Goal: Task Accomplishment & Management: Use online tool/utility

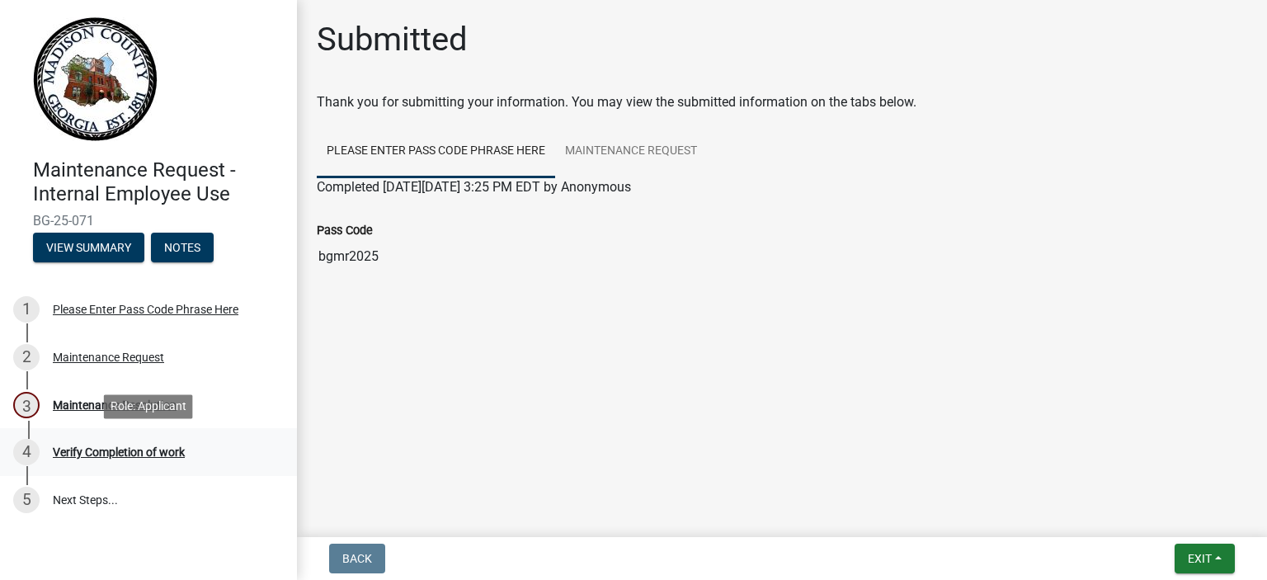
click at [143, 450] on div "Verify Completion of work" at bounding box center [119, 452] width 132 height 12
click at [421, 165] on link "Please Enter Pass Code Phrase Here" at bounding box center [436, 151] width 238 height 53
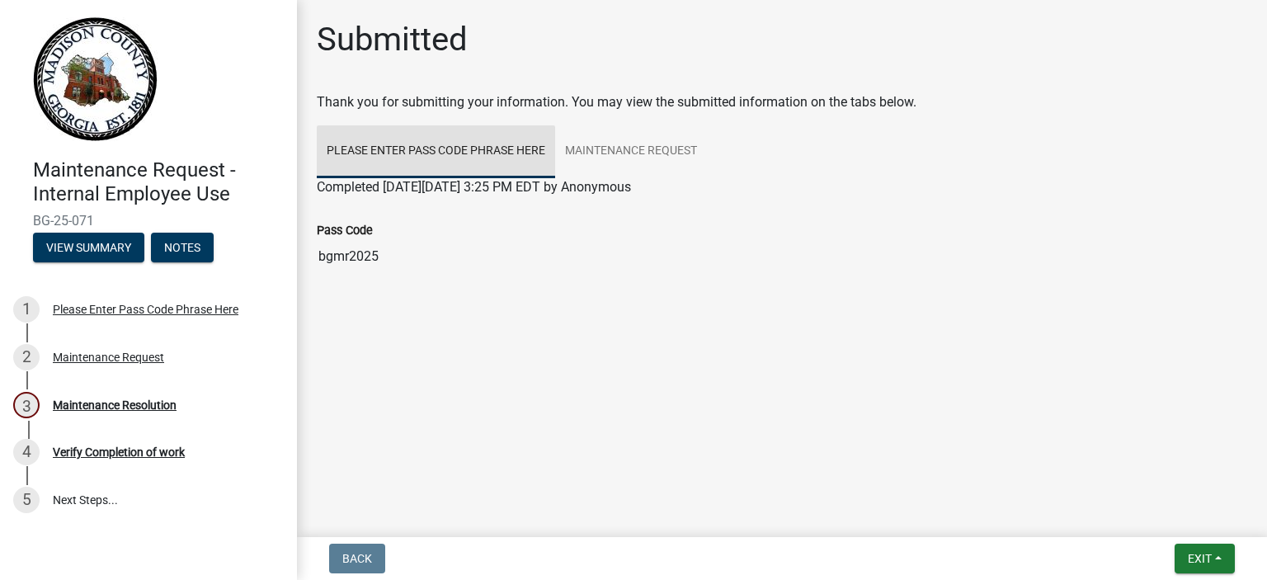
click at [420, 166] on link "Please Enter Pass Code Phrase Here" at bounding box center [436, 151] width 238 height 53
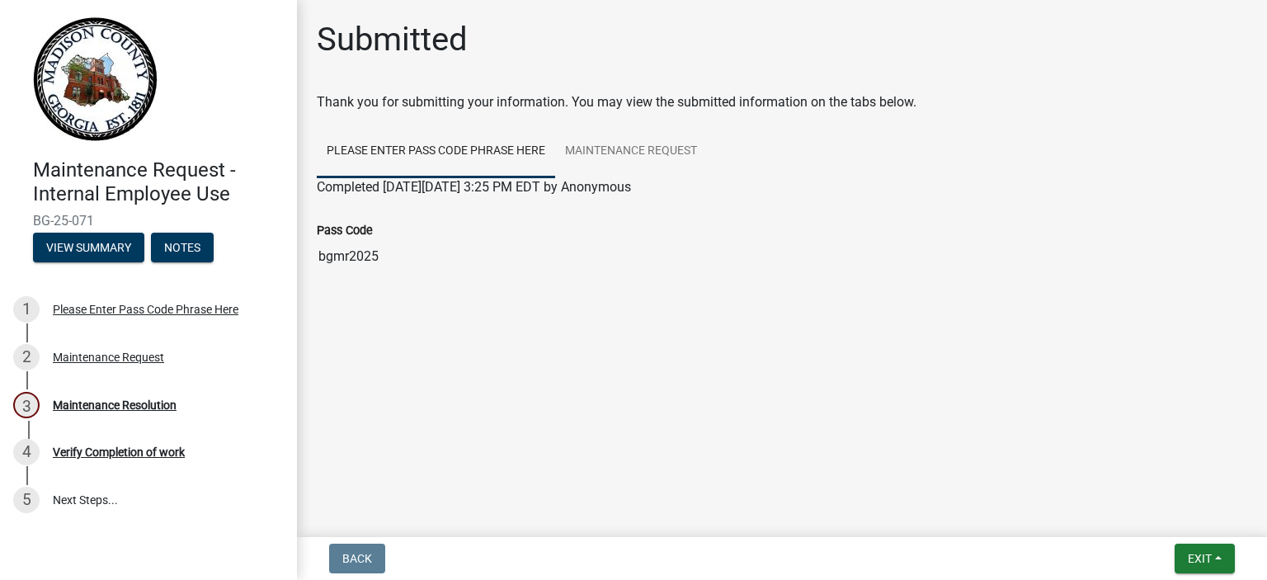
click at [419, 144] on link "Please Enter Pass Code Phrase Here" at bounding box center [436, 151] width 238 height 53
click at [340, 163] on link "Please Enter Pass Code Phrase Here" at bounding box center [436, 151] width 238 height 53
click at [658, 163] on link "Maintenance Request" at bounding box center [631, 151] width 152 height 53
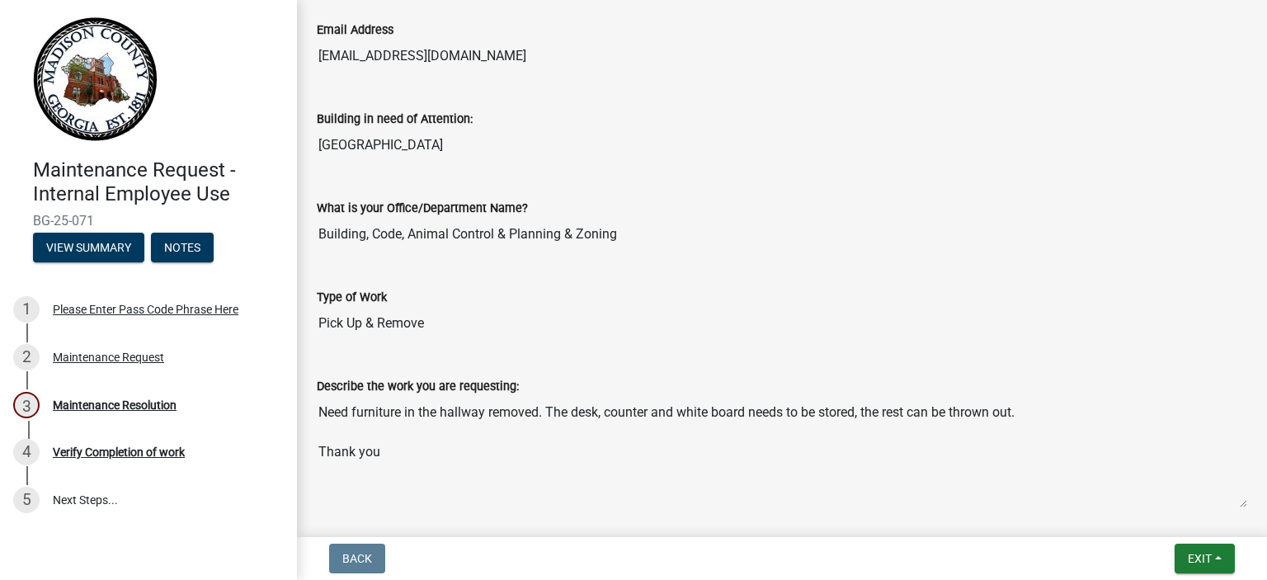
scroll to position [467, 0]
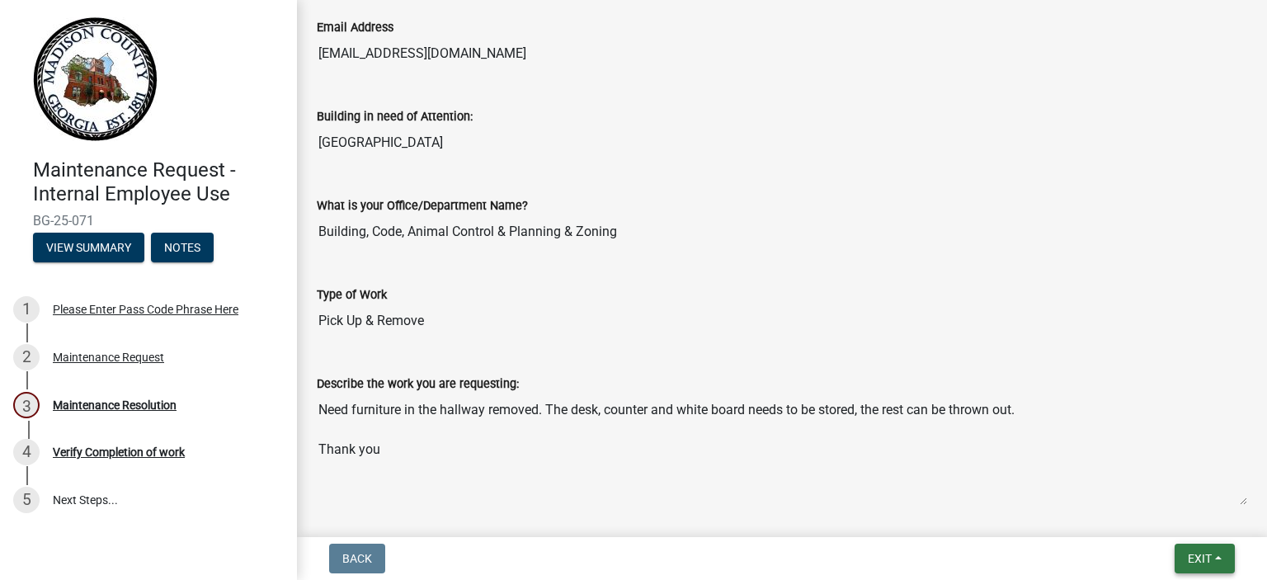
click at [1220, 562] on button "Exit" at bounding box center [1204, 558] width 60 height 30
click at [1161, 517] on button "Save & Exit" at bounding box center [1169, 516] width 132 height 40
